Goal: Obtain resource: Obtain resource

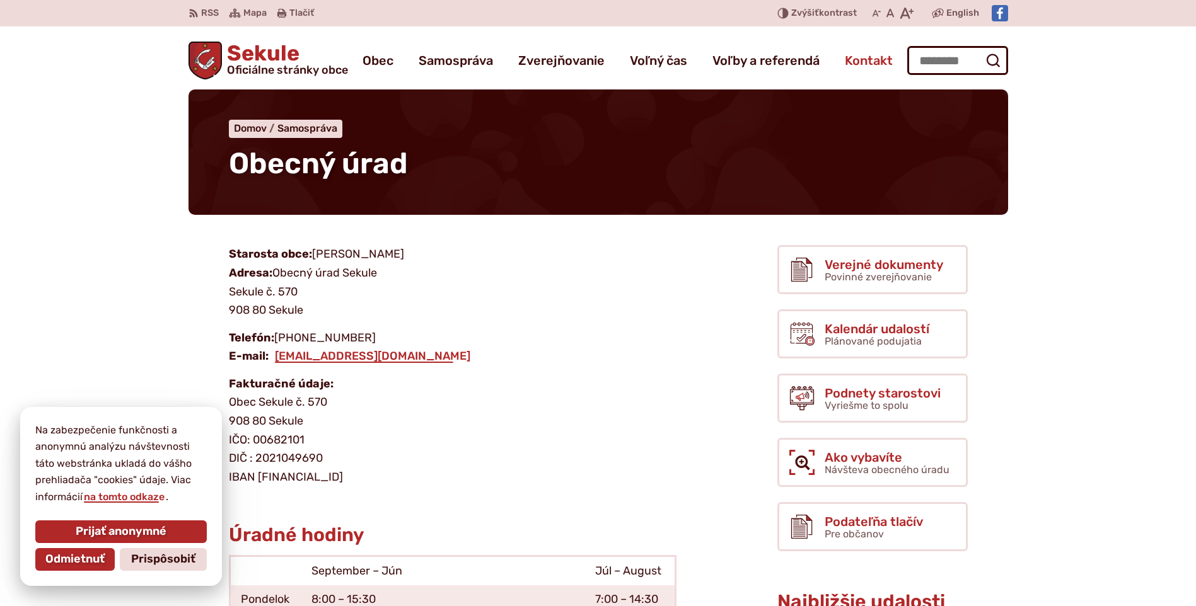
click at [864, 63] on span "Kontakt" at bounding box center [869, 60] width 48 height 35
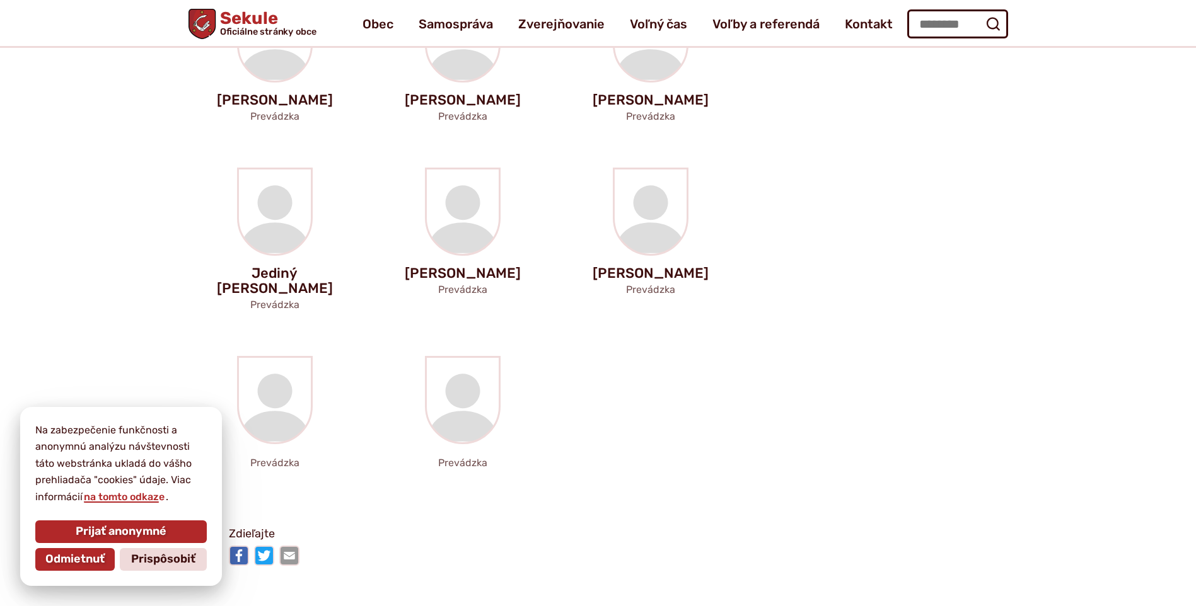
scroll to position [2521, 0]
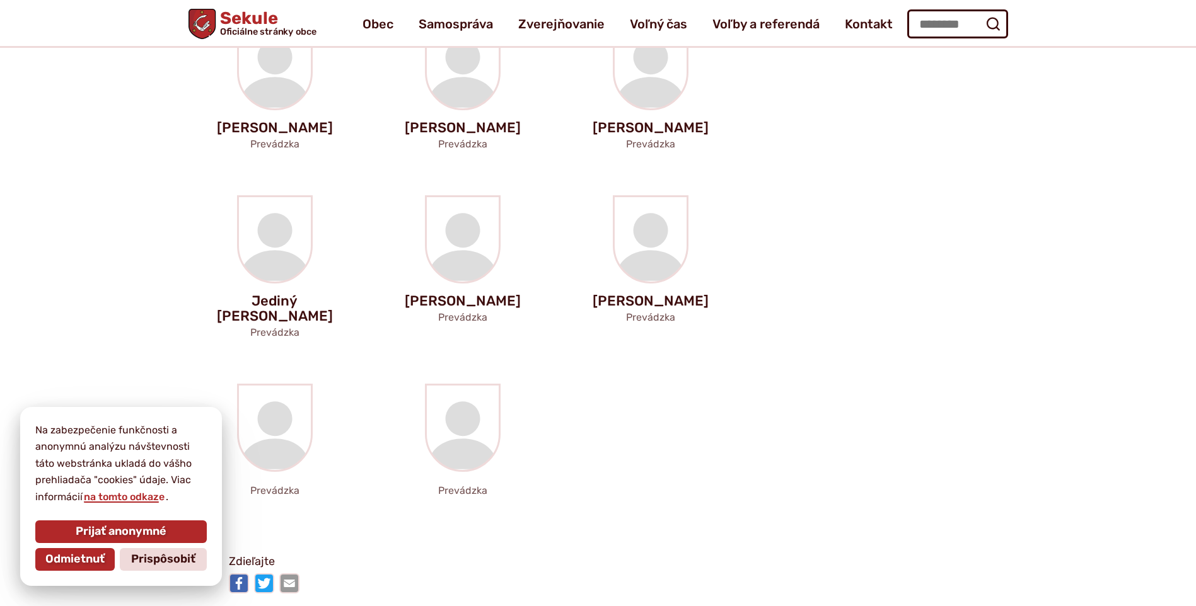
click at [94, 527] on span "Prijať anonymné" at bounding box center [121, 532] width 91 height 14
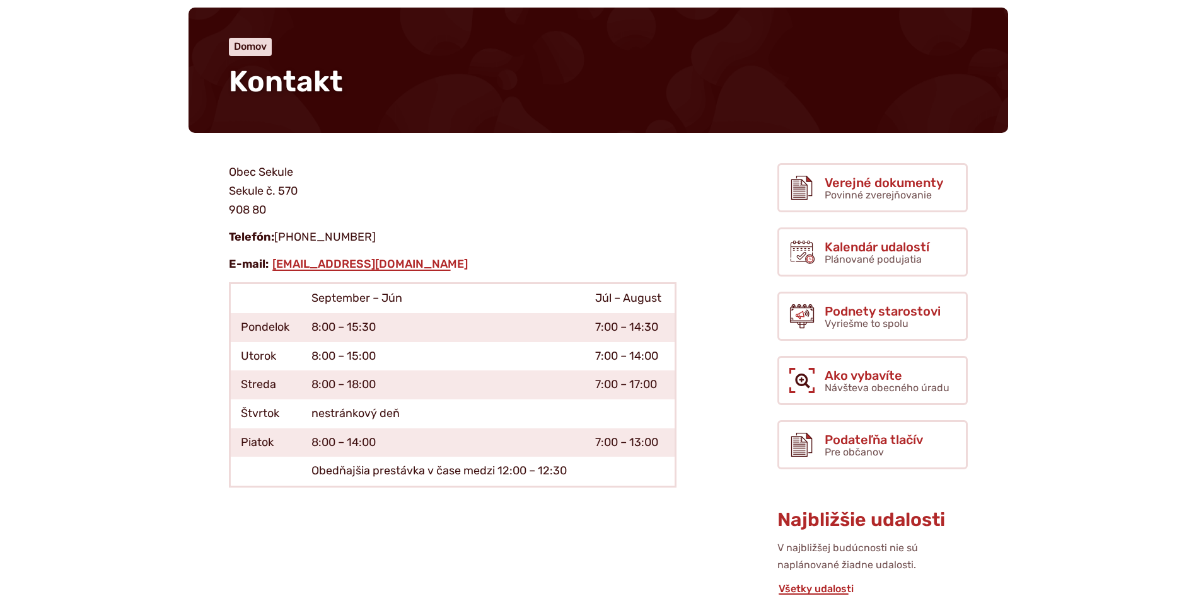
scroll to position [0, 0]
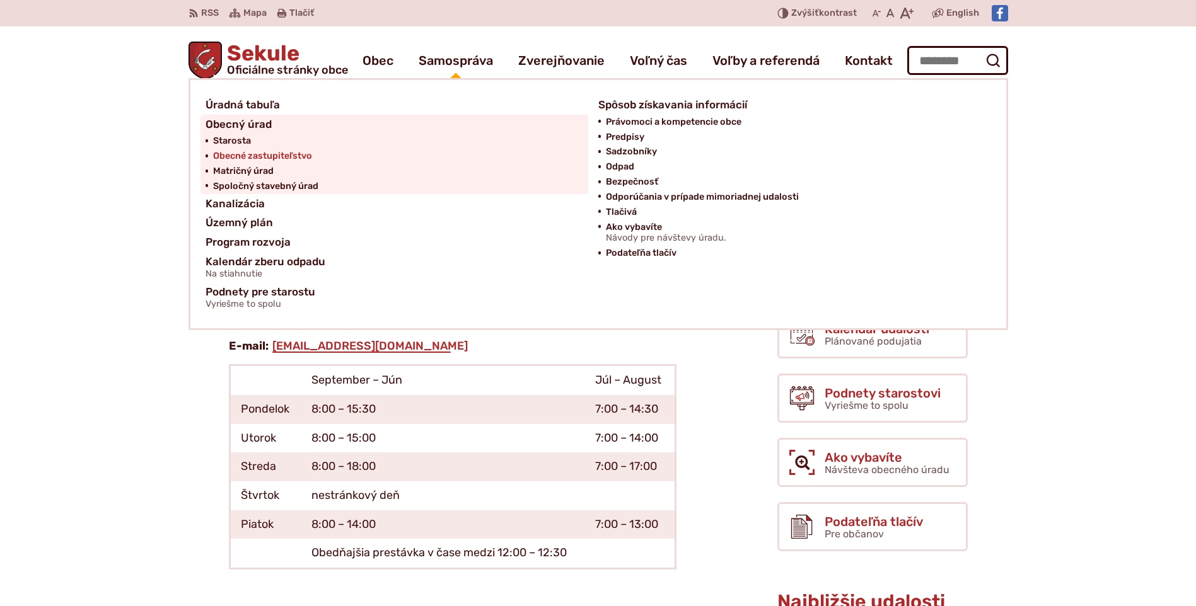
click at [287, 151] on span "Obecné zastupiteľstvo" at bounding box center [262, 156] width 99 height 15
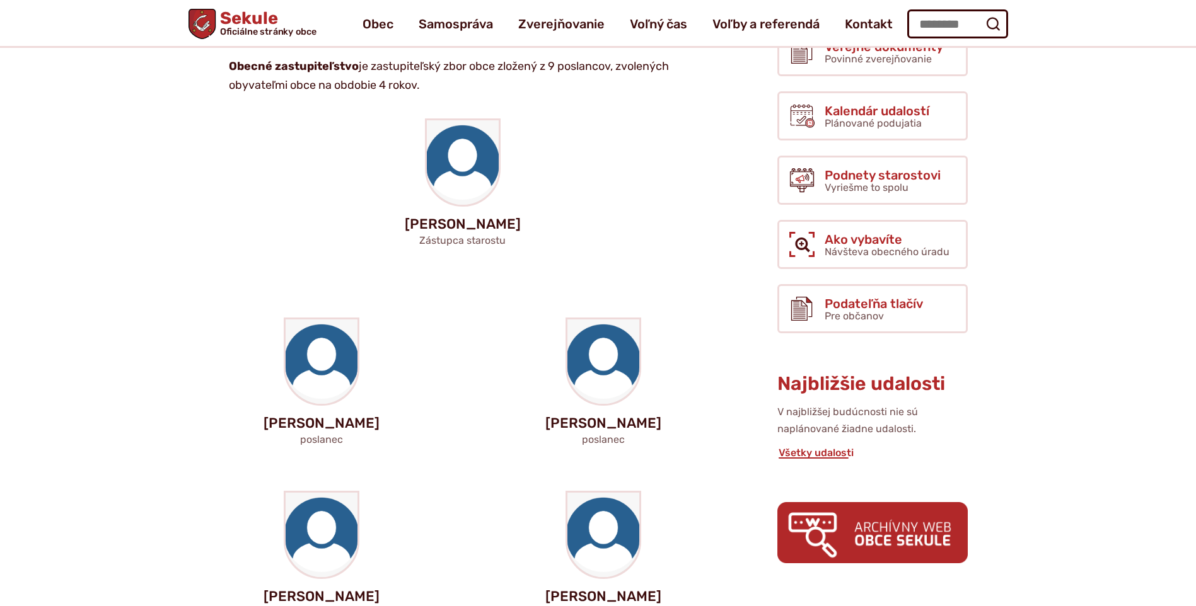
scroll to position [252, 0]
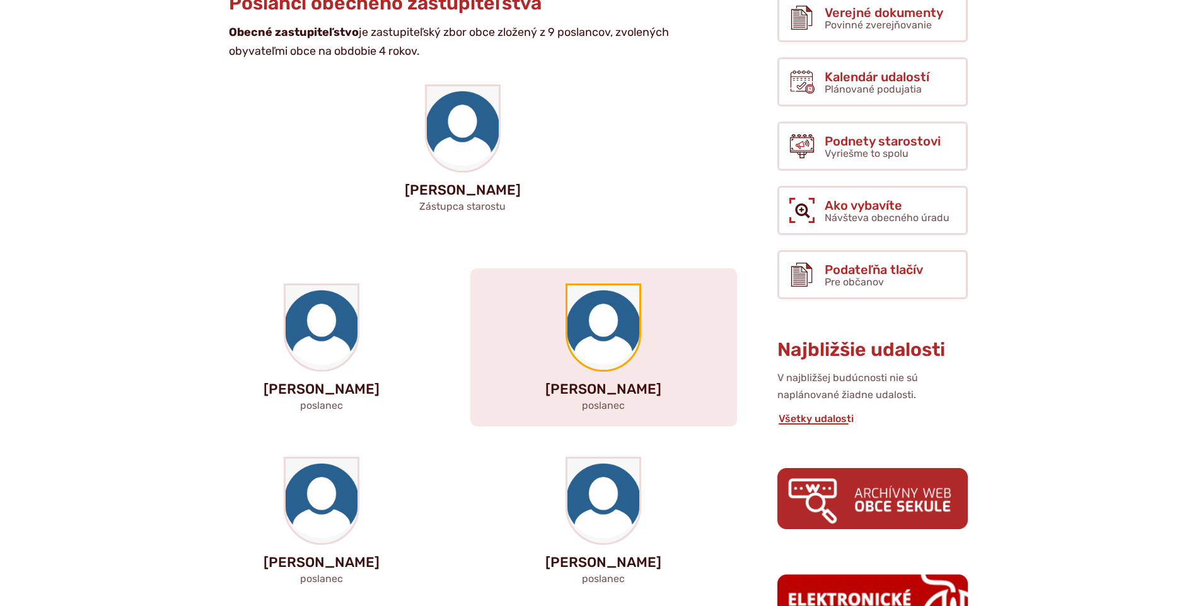
click at [599, 345] on img at bounding box center [603, 328] width 72 height 84
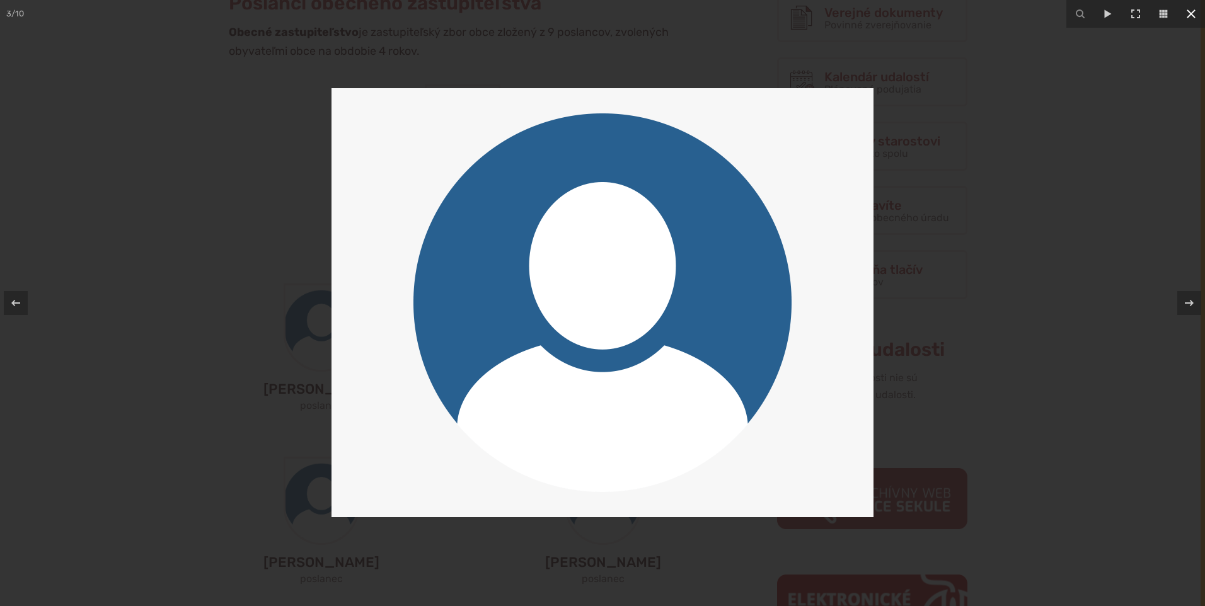
click at [1191, 13] on icon at bounding box center [1191, 13] width 9 height 9
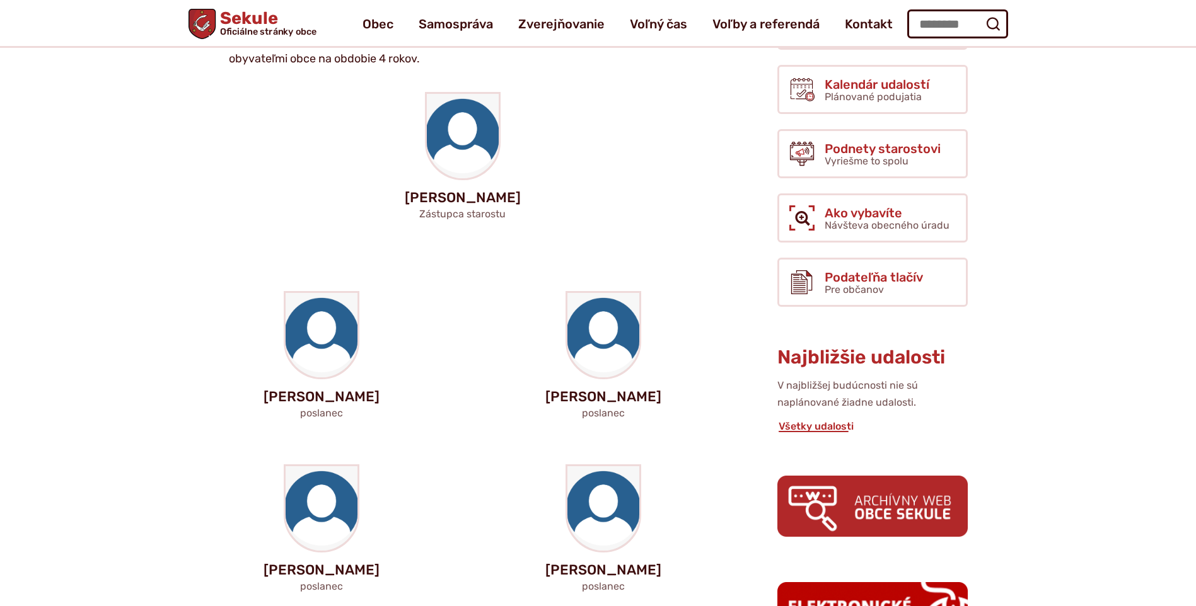
scroll to position [0, 0]
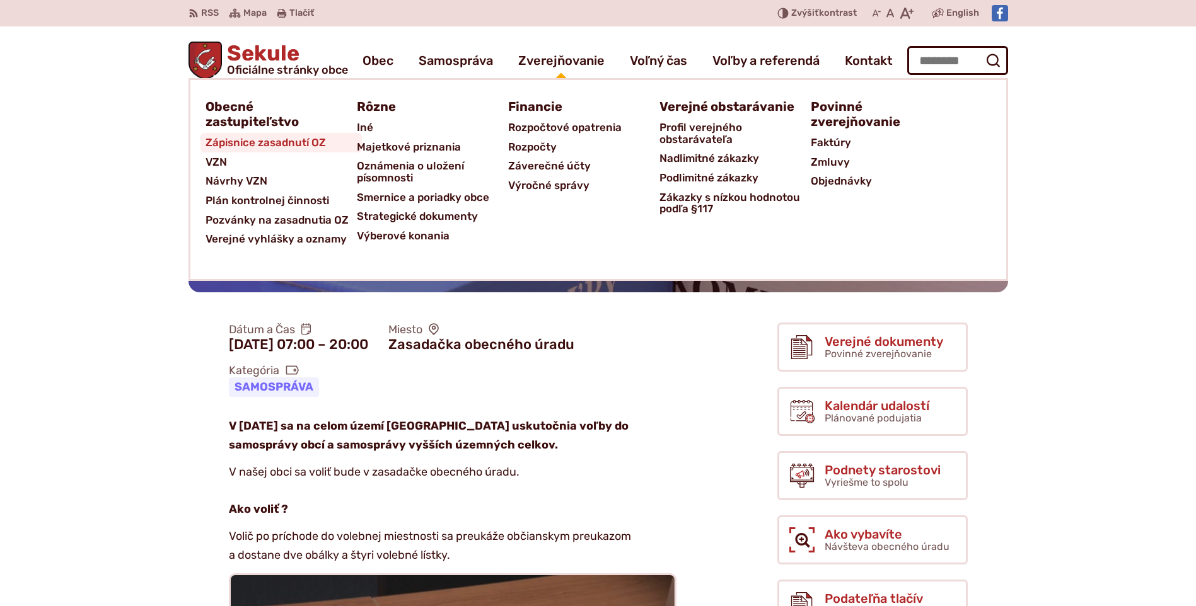
click at [275, 141] on span "Zápisnice zasadnutí OZ" at bounding box center [265, 143] width 120 height 20
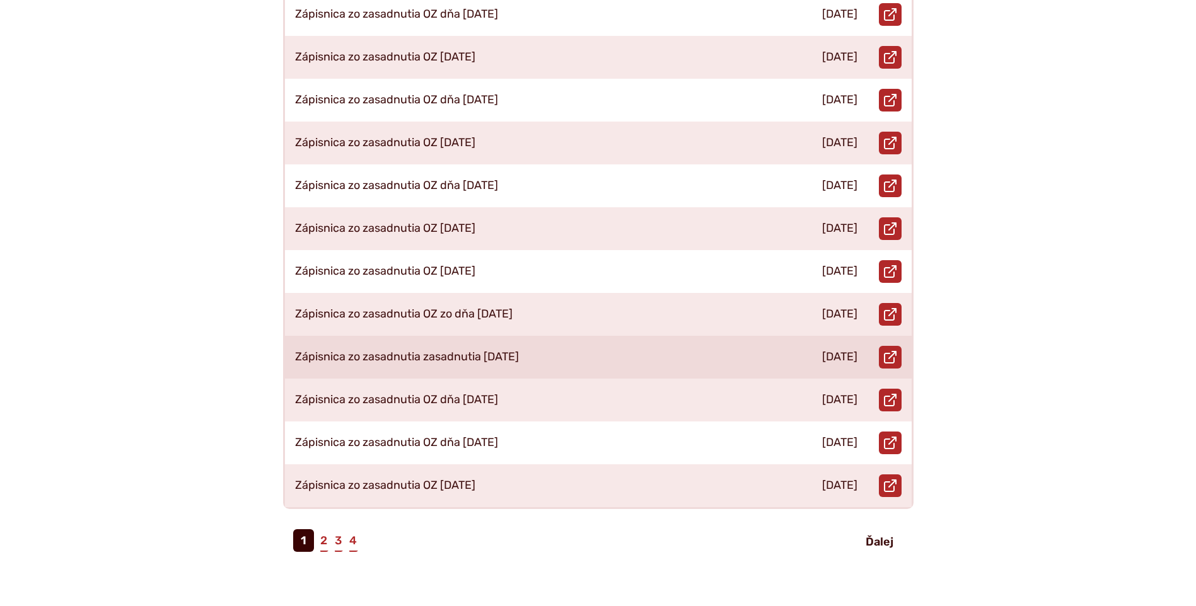
scroll to position [441, 0]
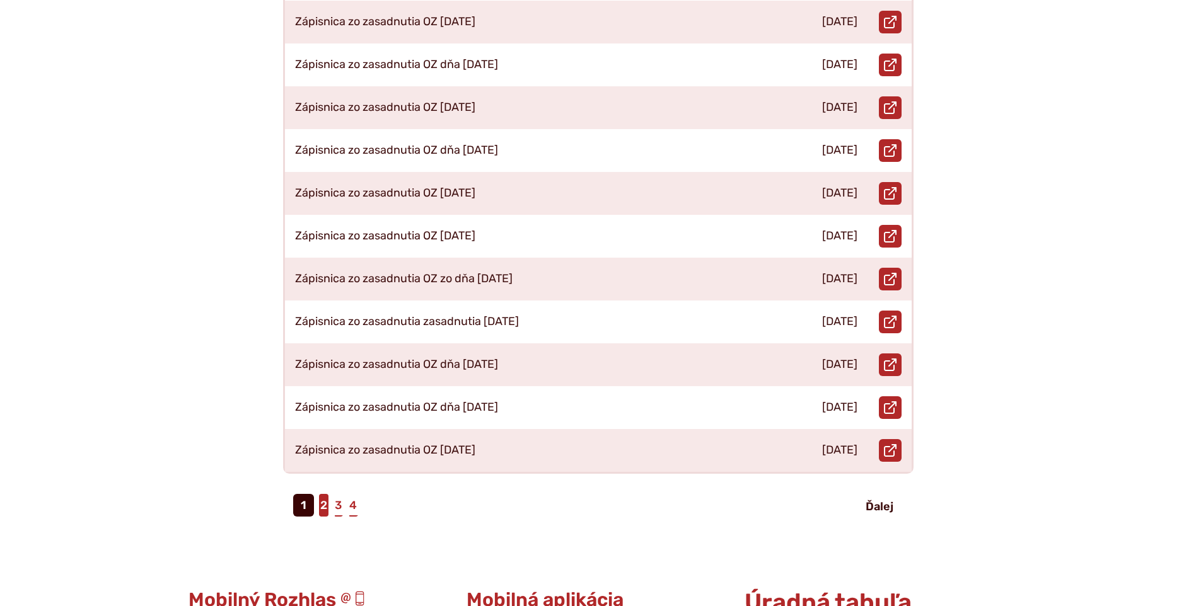
click at [324, 494] on link "2" at bounding box center [323, 505] width 9 height 23
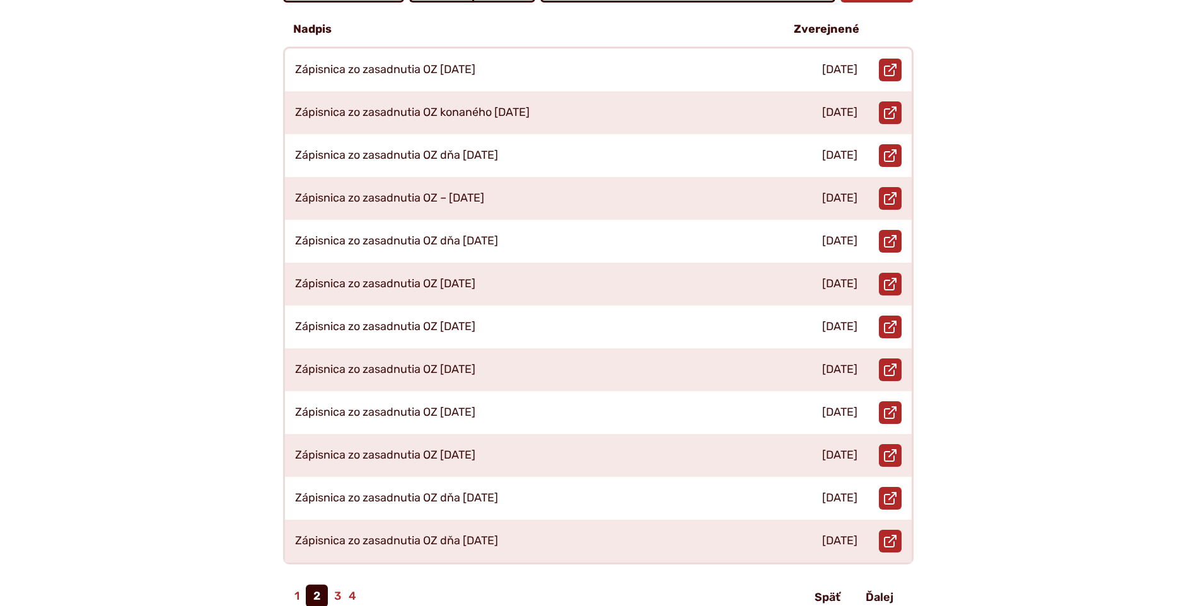
scroll to position [378, 0]
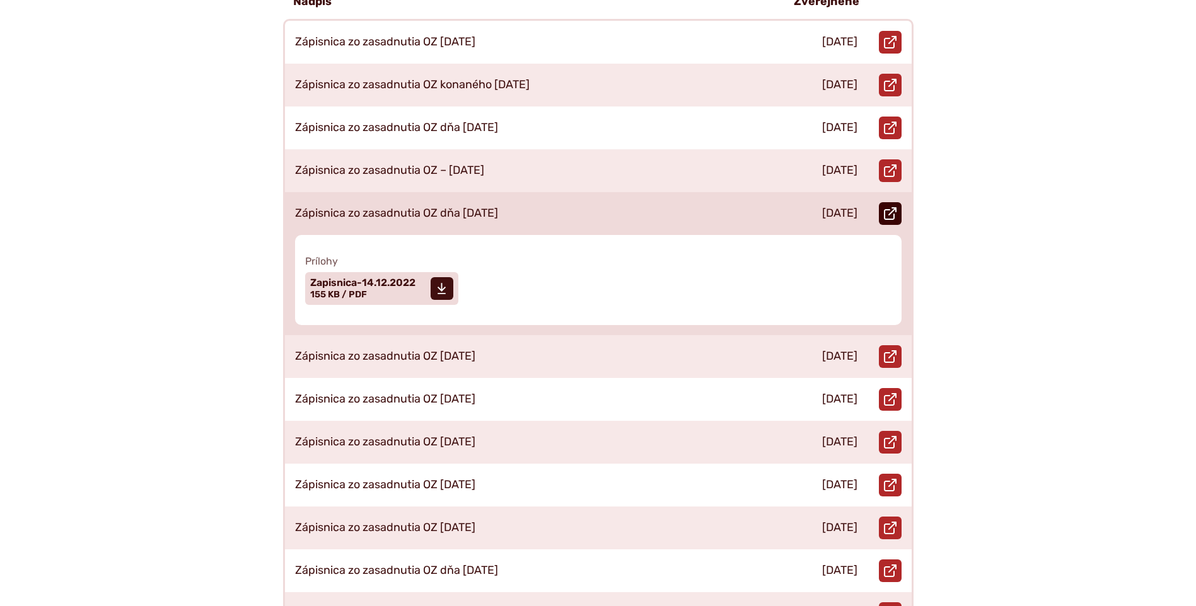
click at [889, 207] on icon at bounding box center [890, 213] width 13 height 13
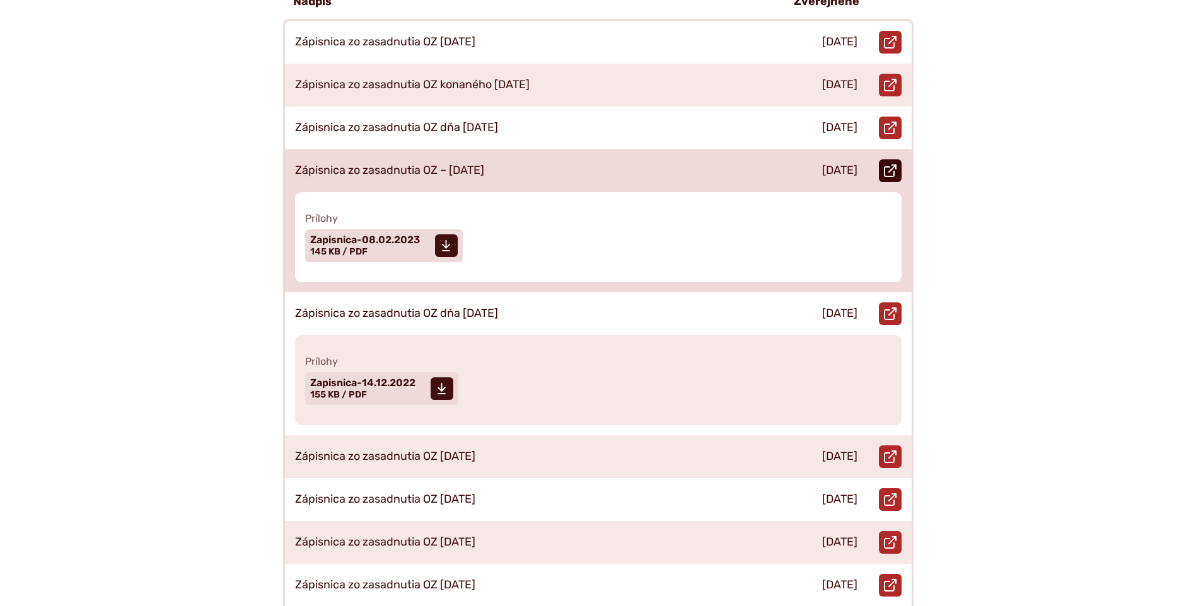
click at [888, 165] on use at bounding box center [890, 171] width 13 height 13
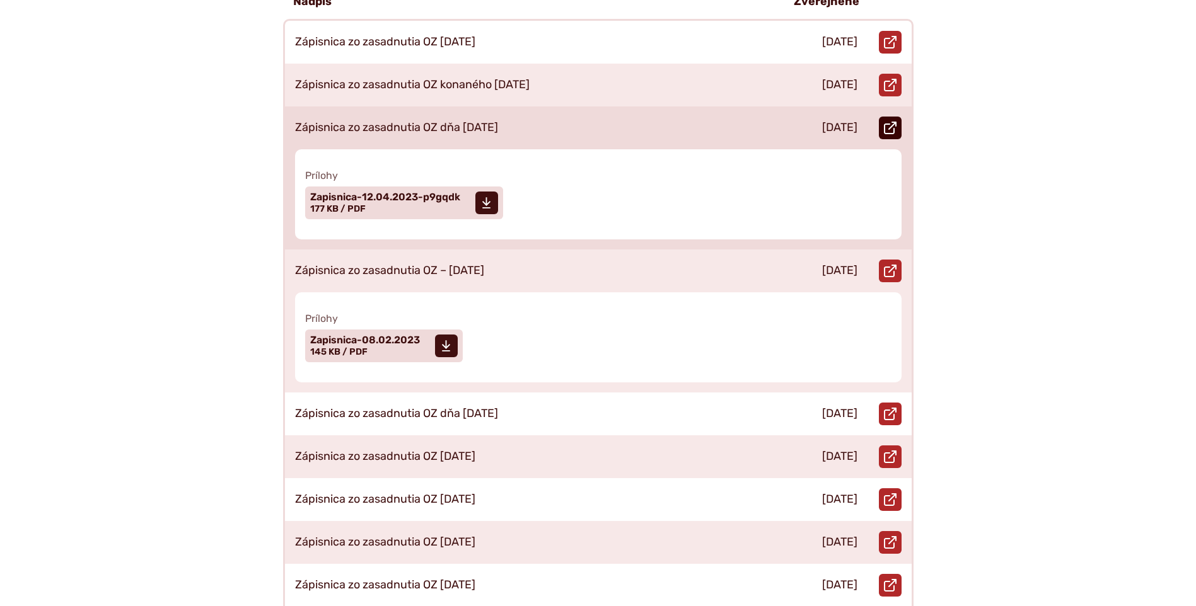
click at [886, 122] on use at bounding box center [890, 128] width 13 height 13
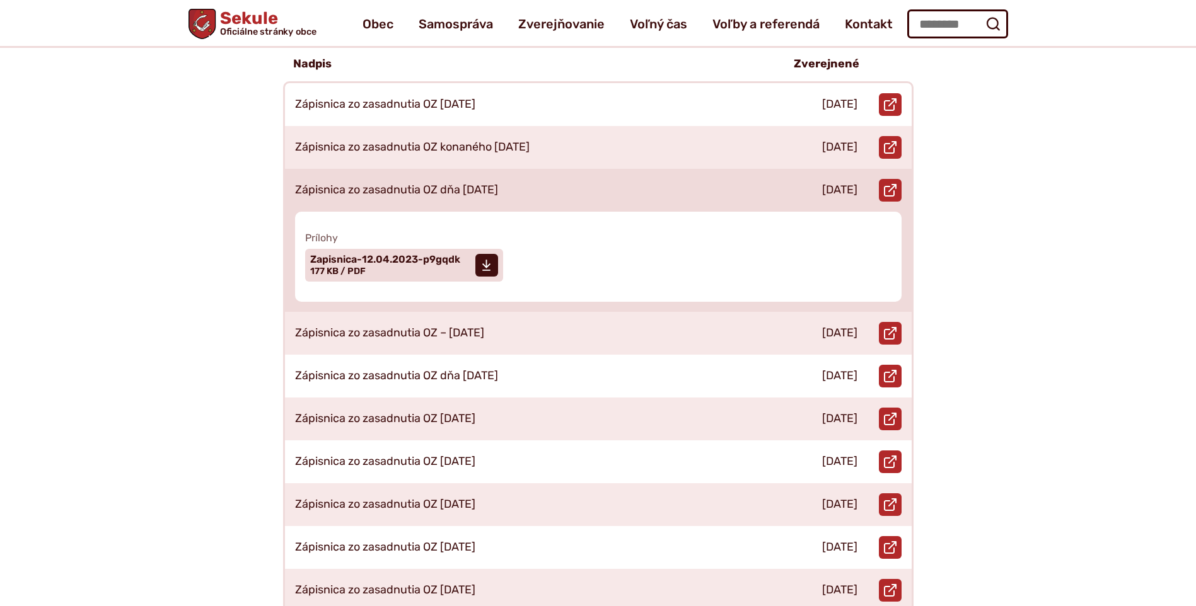
scroll to position [315, 0]
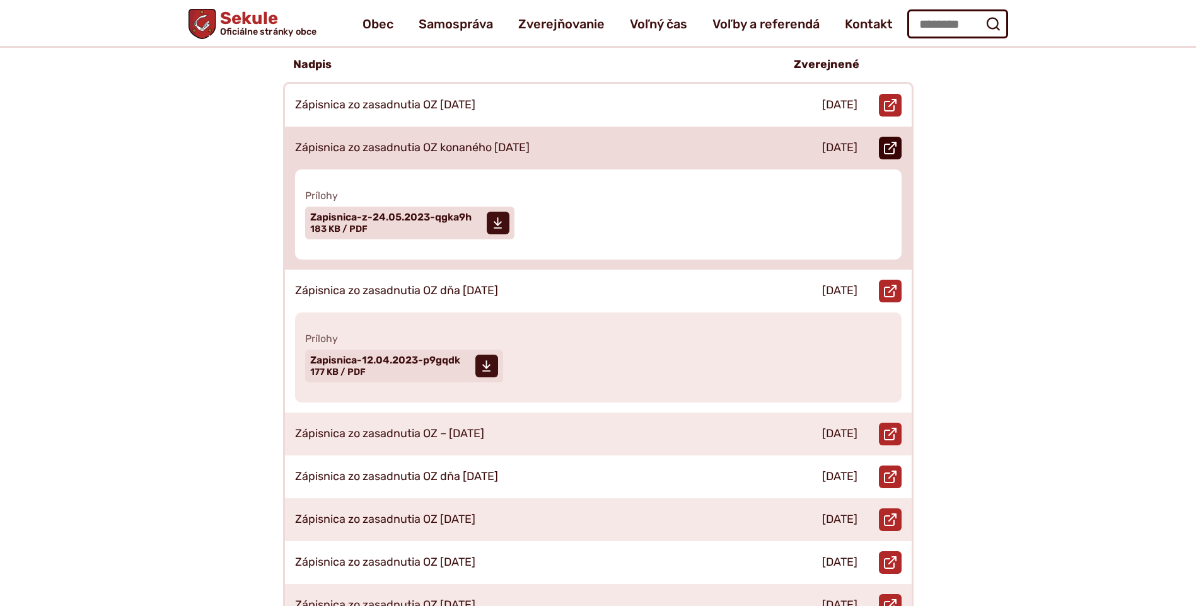
click at [885, 142] on icon at bounding box center [890, 148] width 13 height 13
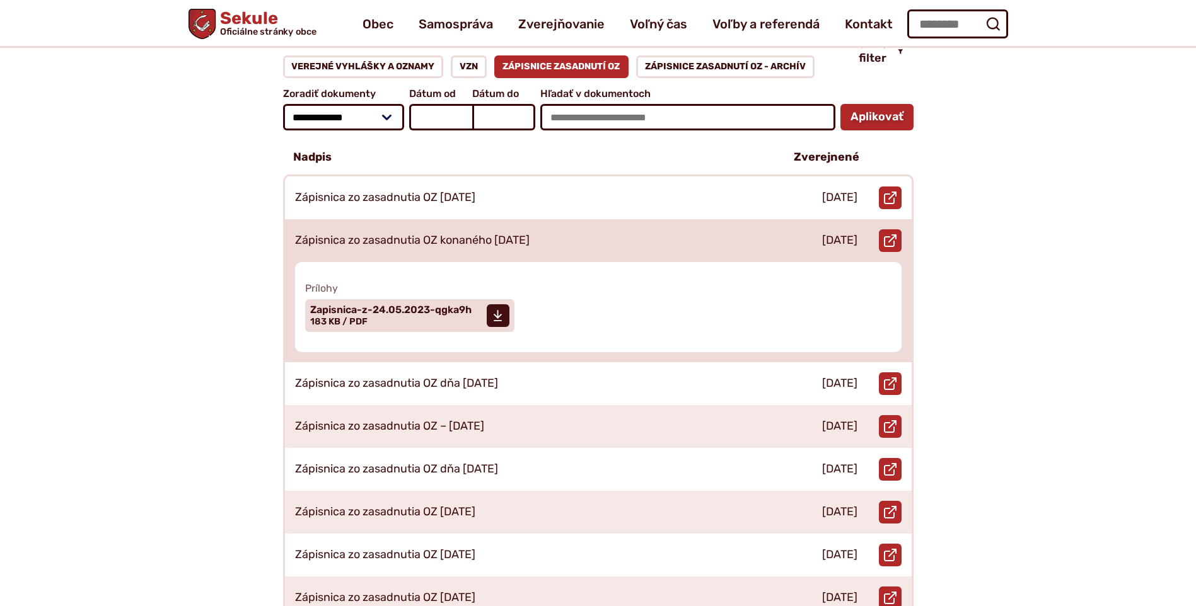
scroll to position [189, 0]
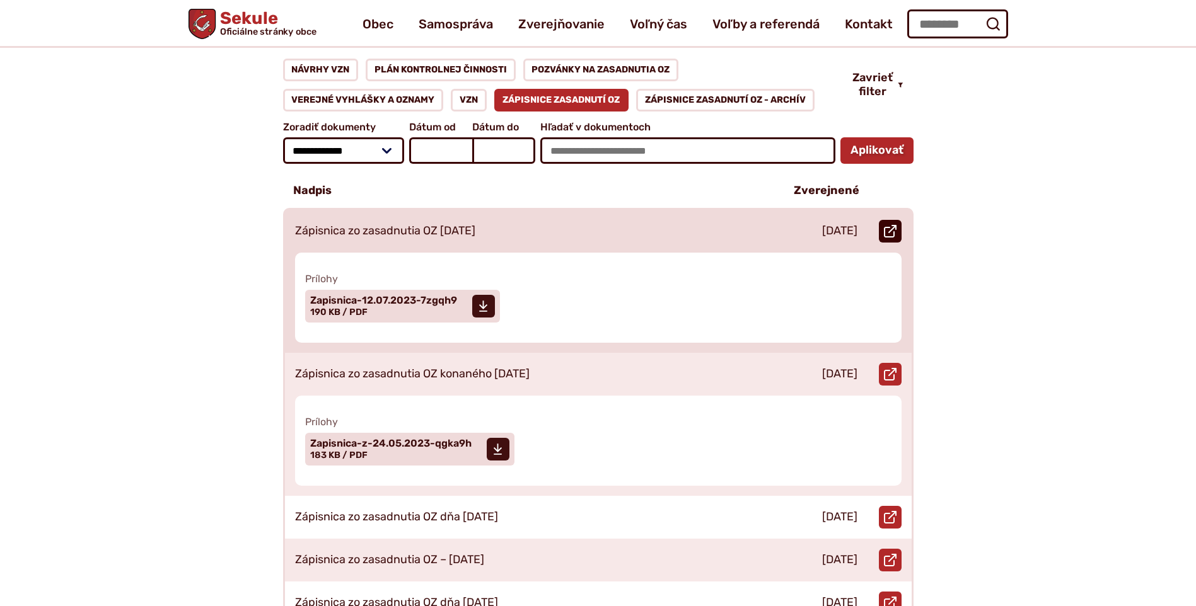
click at [889, 225] on icon at bounding box center [890, 231] width 13 height 13
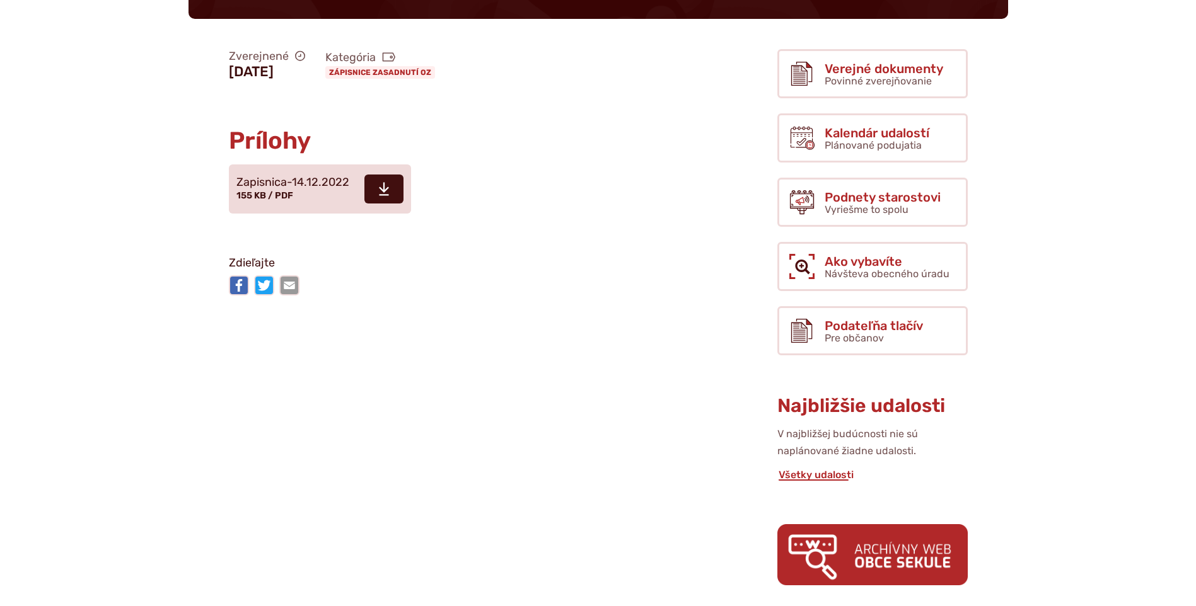
scroll to position [252, 0]
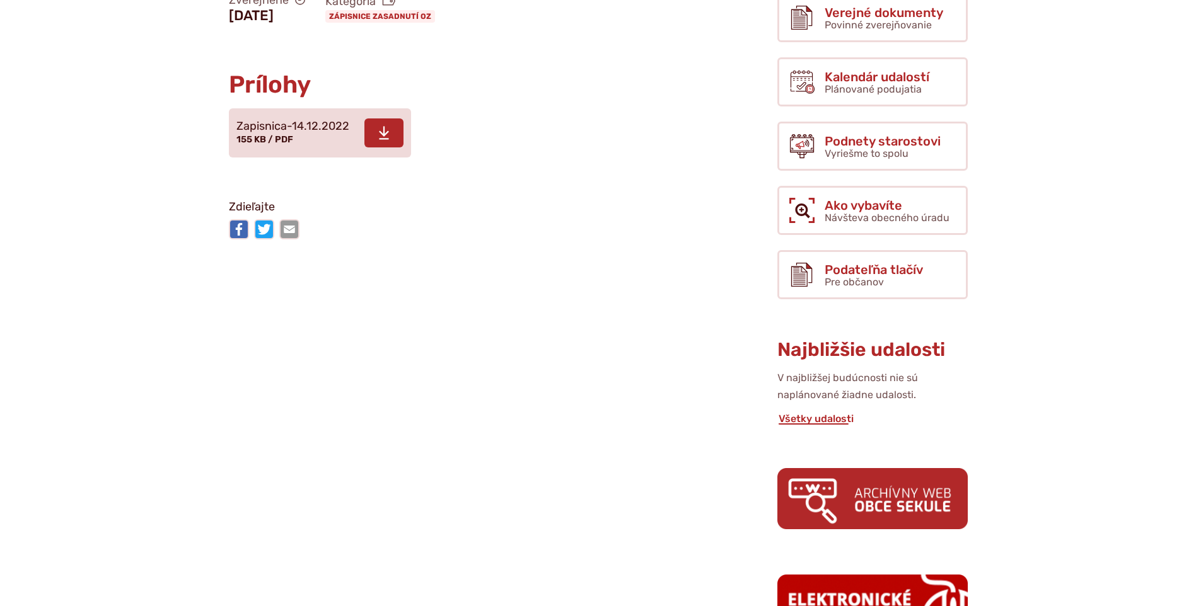
click at [374, 130] on span at bounding box center [383, 133] width 39 height 29
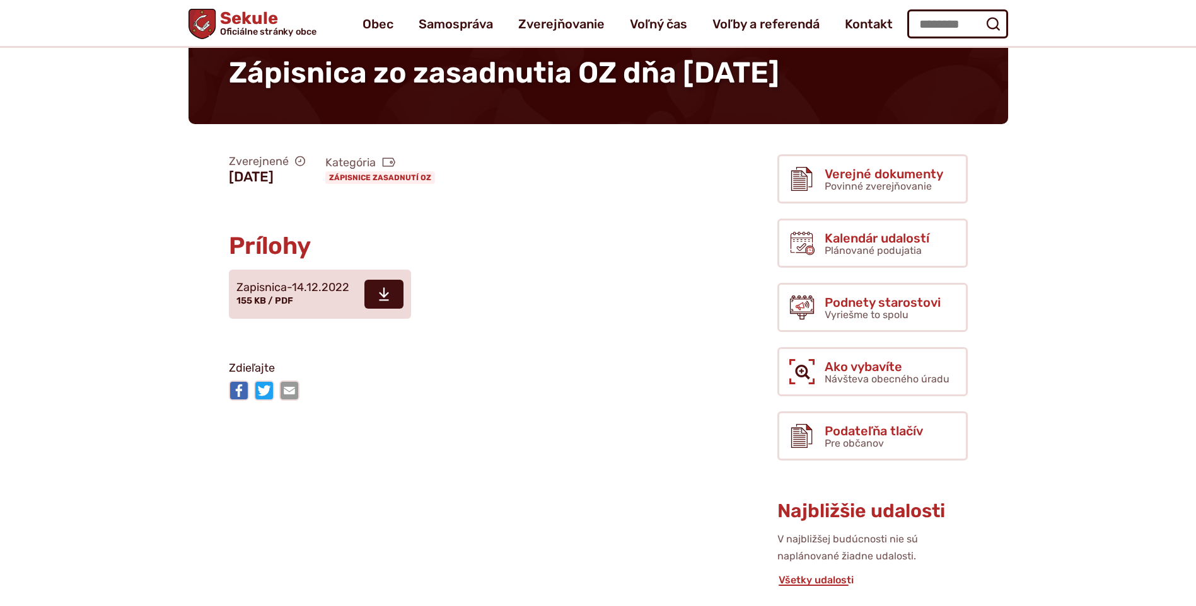
scroll to position [63, 0]
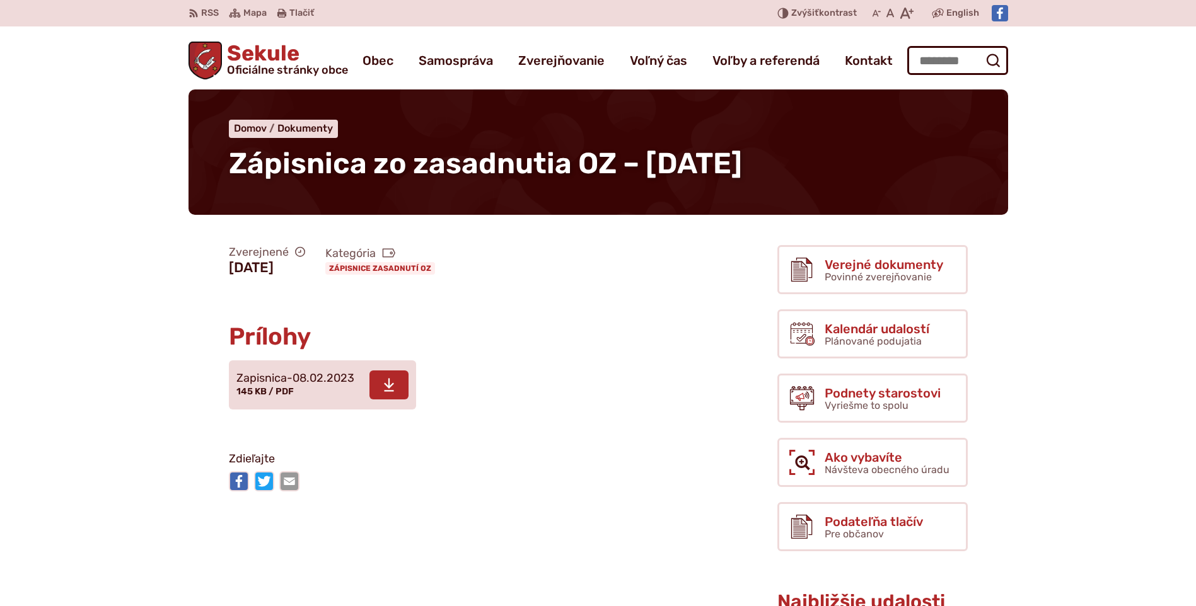
drag, startPoint x: 0, startPoint y: 0, endPoint x: 383, endPoint y: 373, distance: 534.0
click at [381, 373] on span at bounding box center [388, 385] width 39 height 29
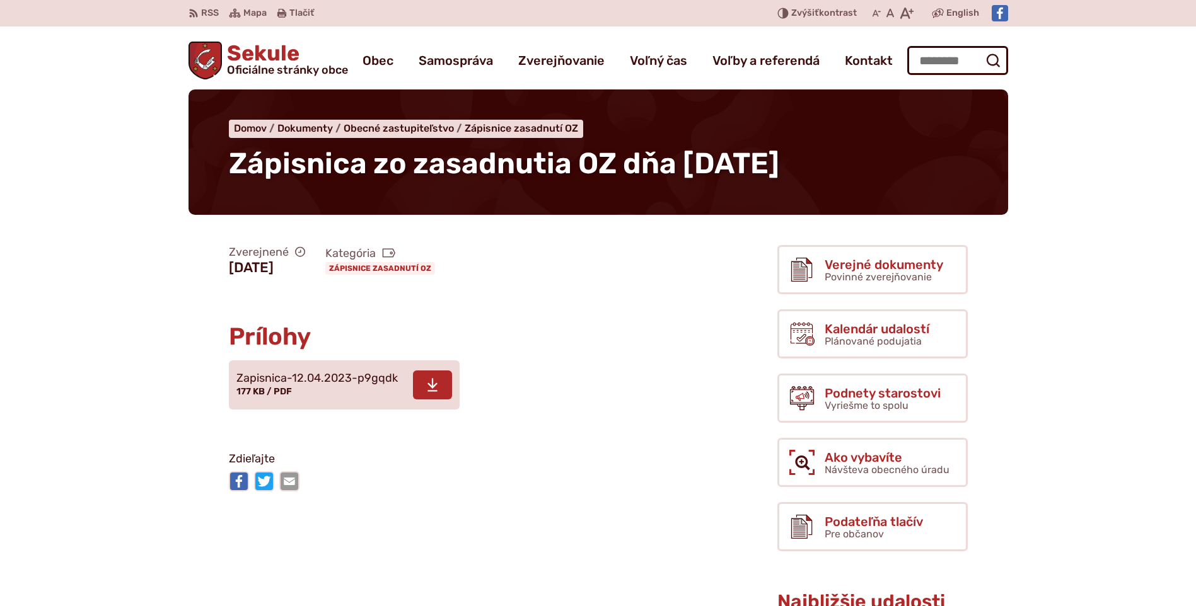
click at [434, 386] on icon at bounding box center [432, 385] width 11 height 15
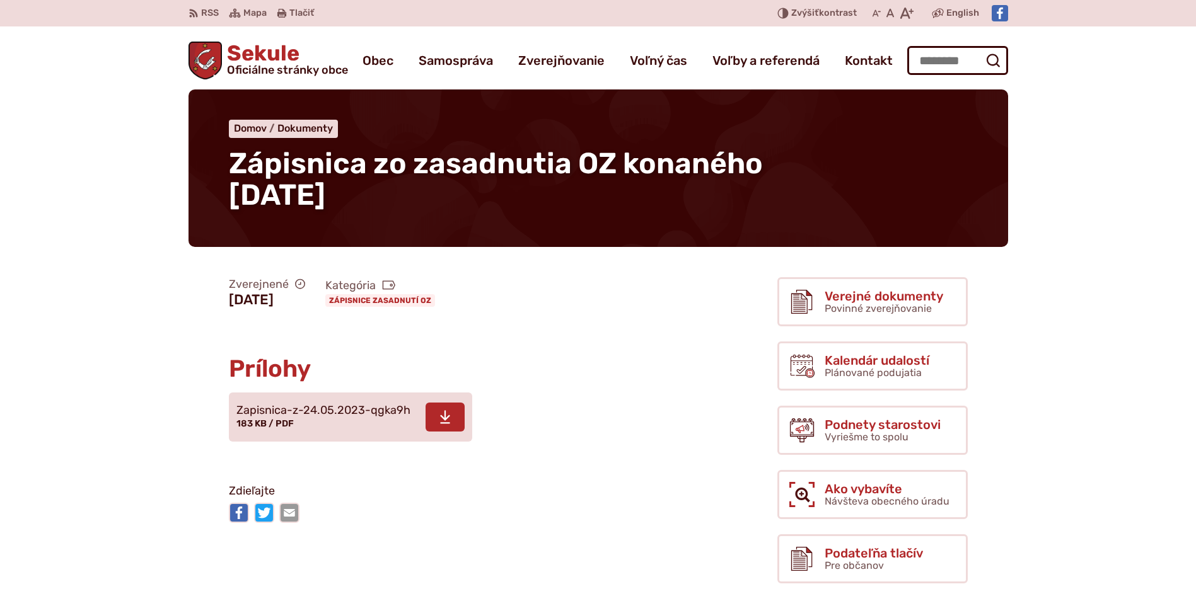
click at [428, 408] on span at bounding box center [444, 417] width 39 height 29
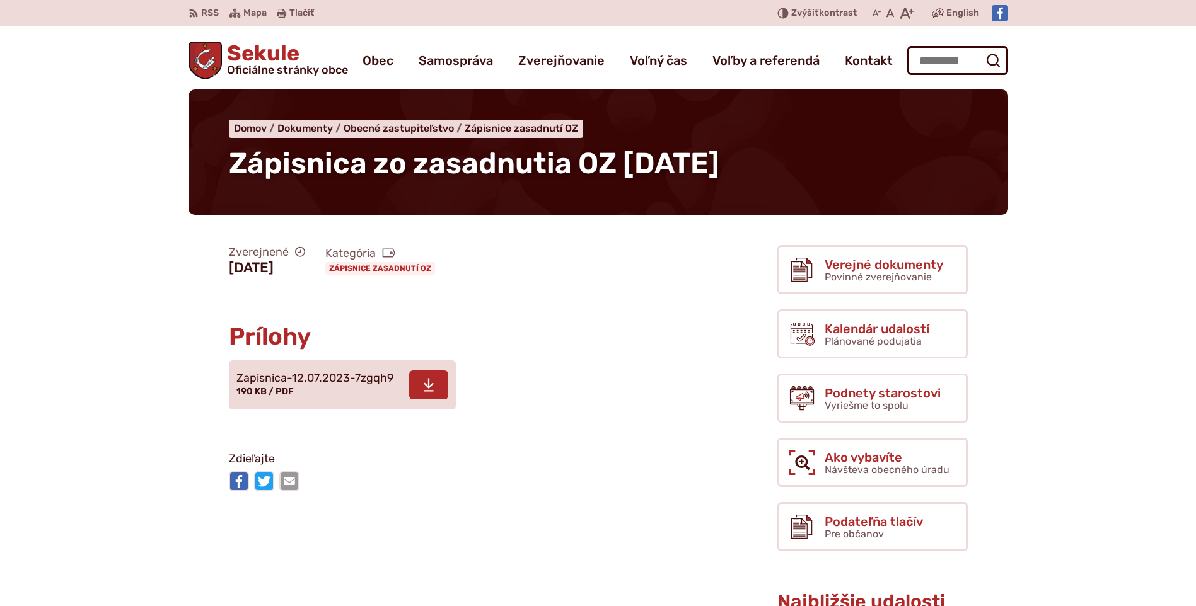
click at [423, 382] on icon at bounding box center [428, 385] width 11 height 15
